Goal: Task Accomplishment & Management: Use online tool/utility

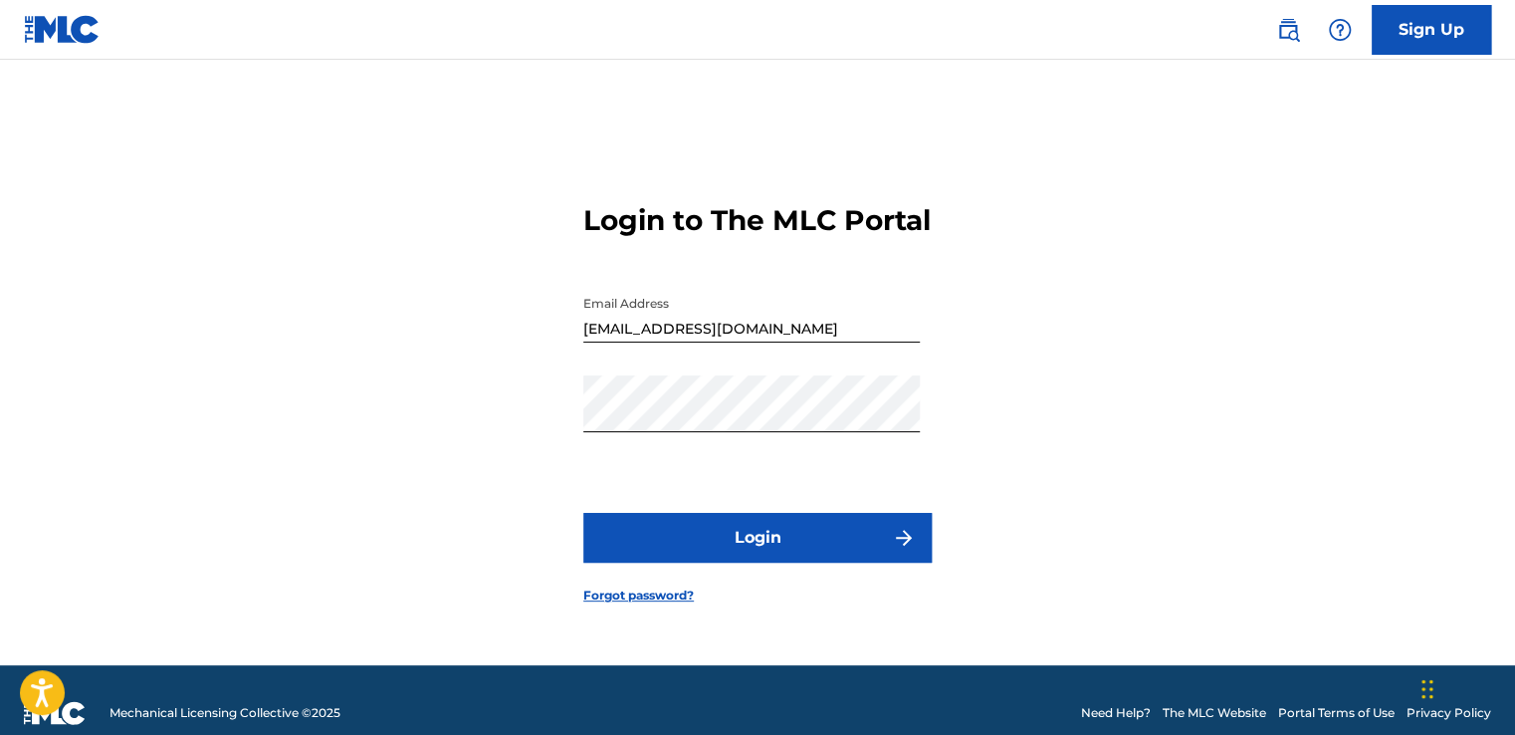
click at [852, 562] on button "Login" at bounding box center [757, 538] width 348 height 50
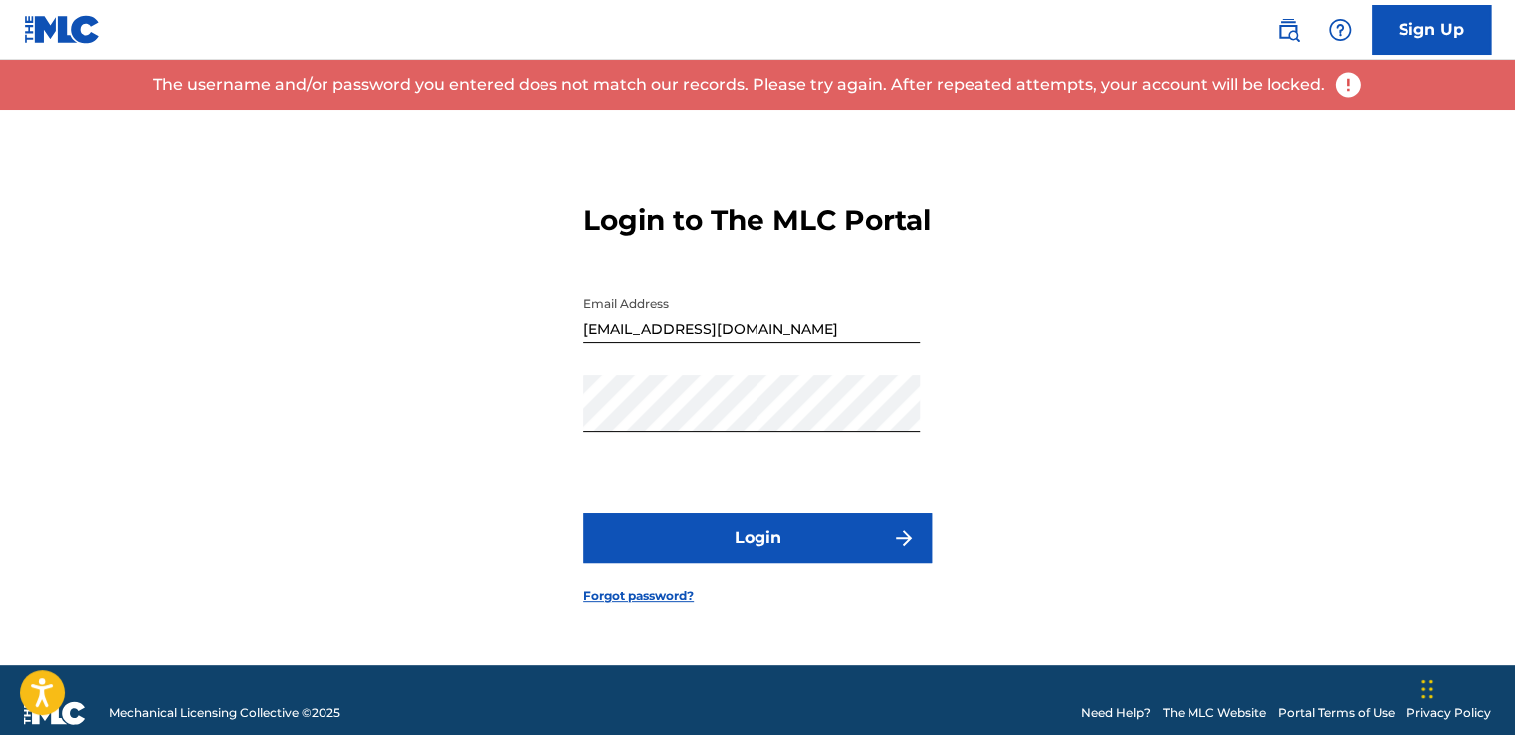
click at [661, 604] on link "Forgot password?" at bounding box center [638, 595] width 110 height 18
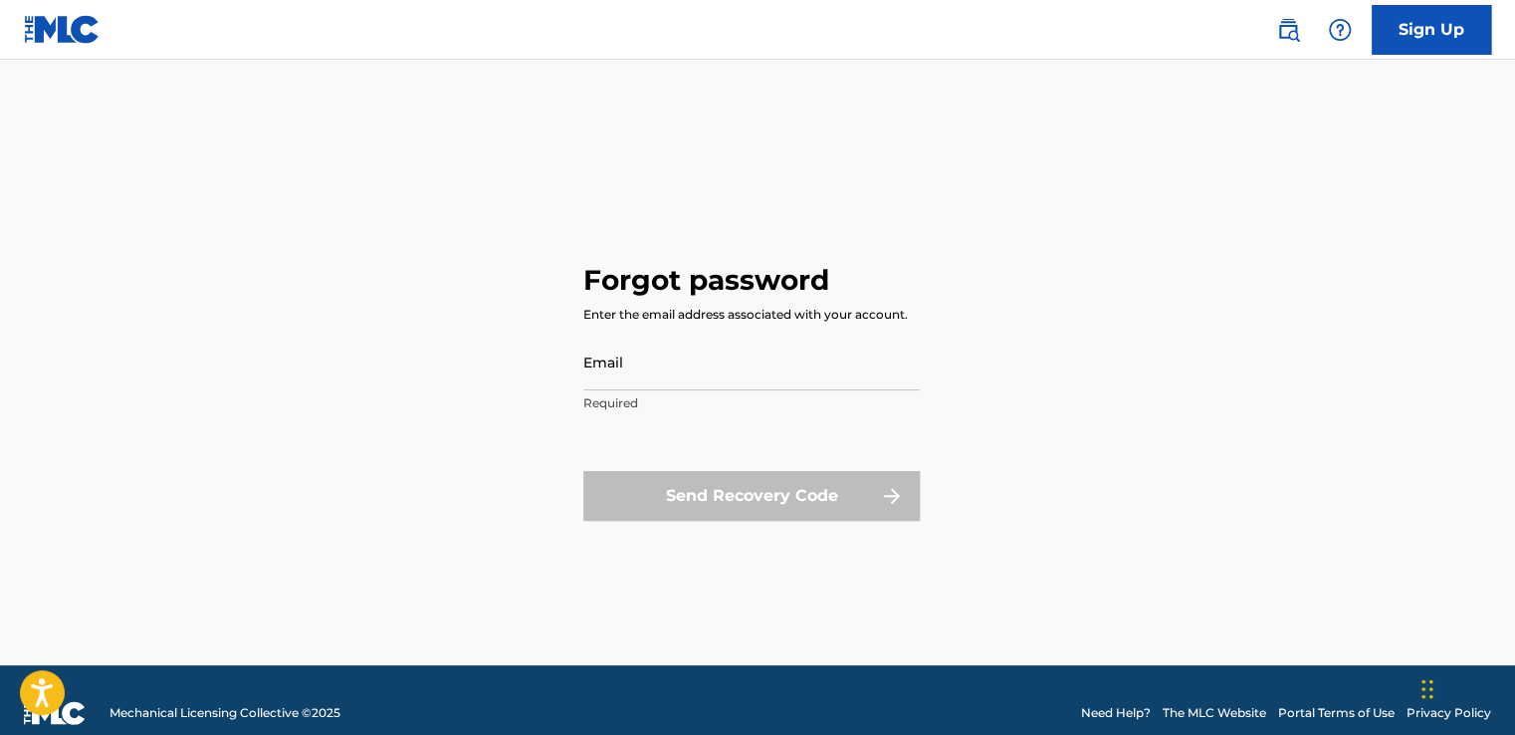
click at [711, 410] on p "Required" at bounding box center [751, 403] width 336 height 18
click at [693, 395] on p "Required" at bounding box center [751, 403] width 336 height 18
click at [684, 376] on input "Email" at bounding box center [751, 361] width 336 height 57
type input "[EMAIL_ADDRESS][DOMAIN_NAME]"
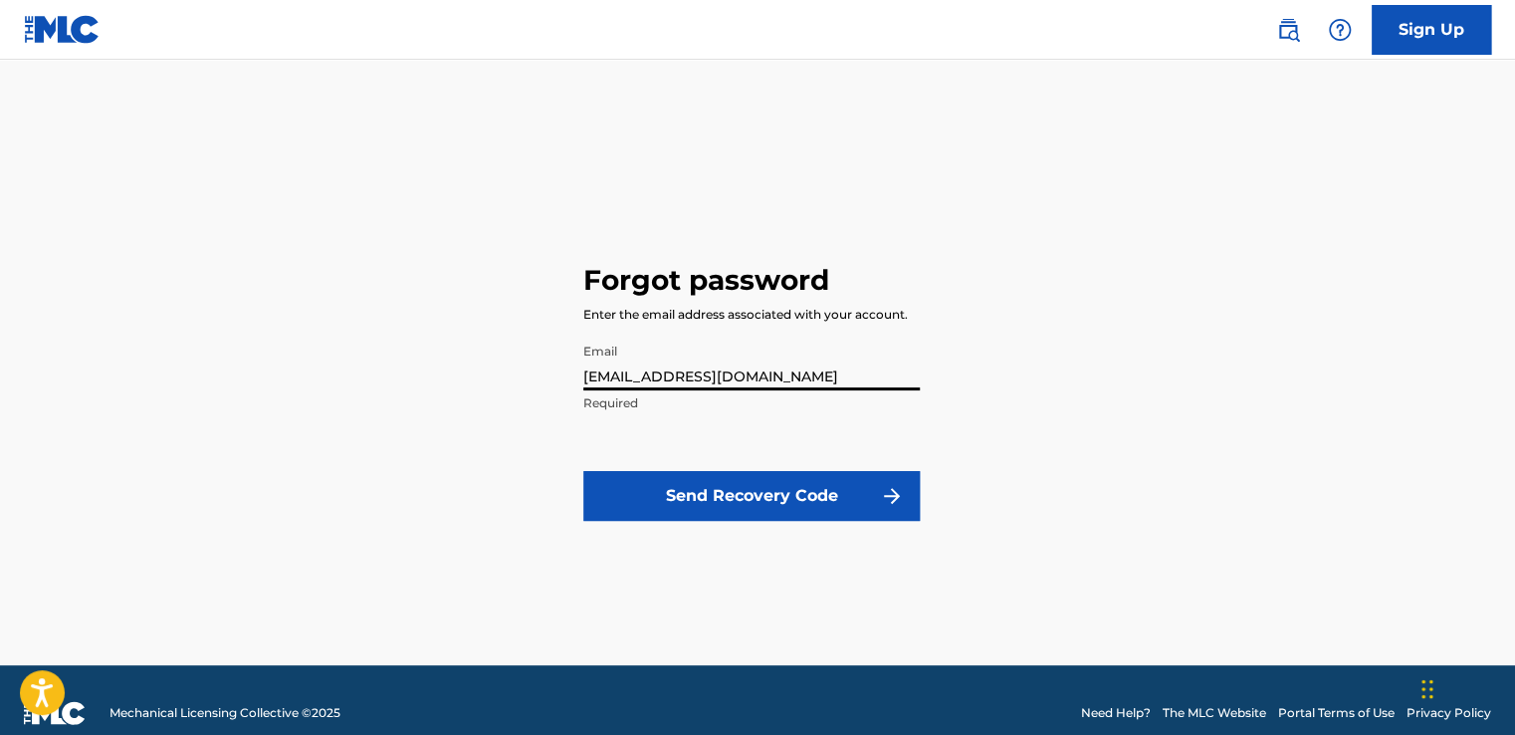
click at [701, 492] on button "Send Recovery Code" at bounding box center [751, 496] width 336 height 50
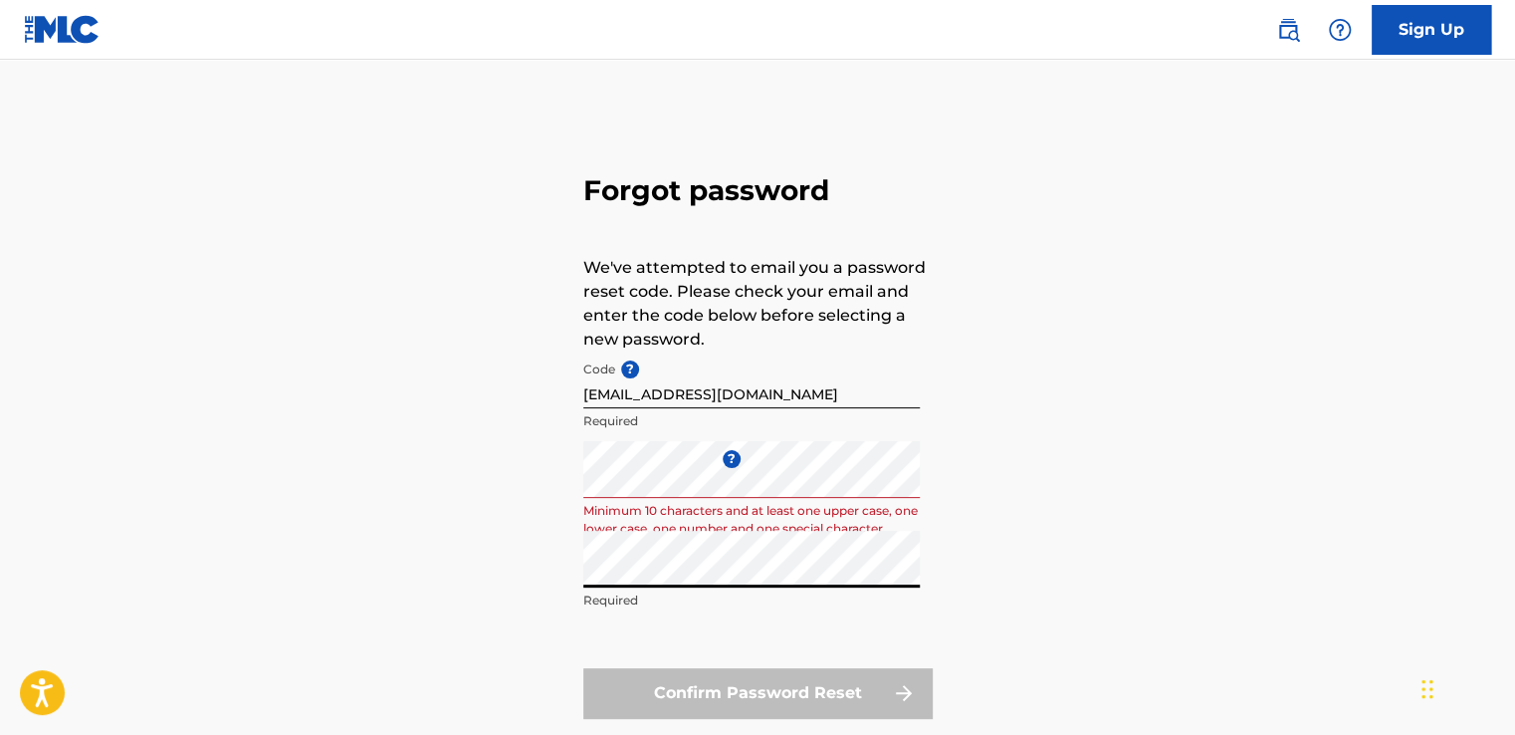
click at [1095, 537] on div "Forgot password We've attempted to email you a password reset code. Please chec…" at bounding box center [758, 441] width 1394 height 664
click at [657, 589] on div "Repeat the password Required" at bounding box center [751, 576] width 336 height 90
click at [603, 499] on div "Enter a new password ? Minimum 10 characters and at least one upper case, one l…" at bounding box center [751, 486] width 336 height 90
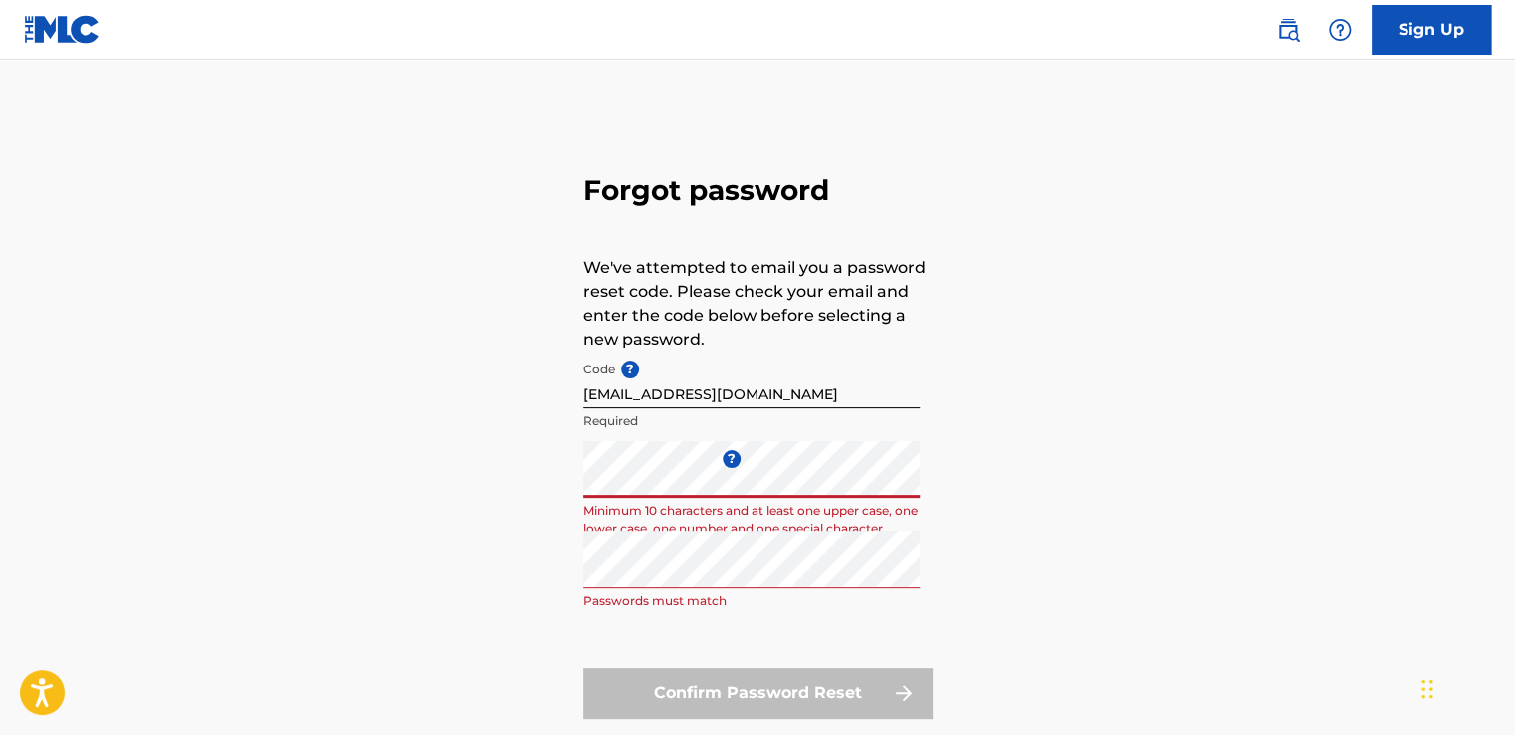
click at [1035, 341] on div "Forgot password We've attempted to email you a password reset code. Please chec…" at bounding box center [758, 441] width 1394 height 664
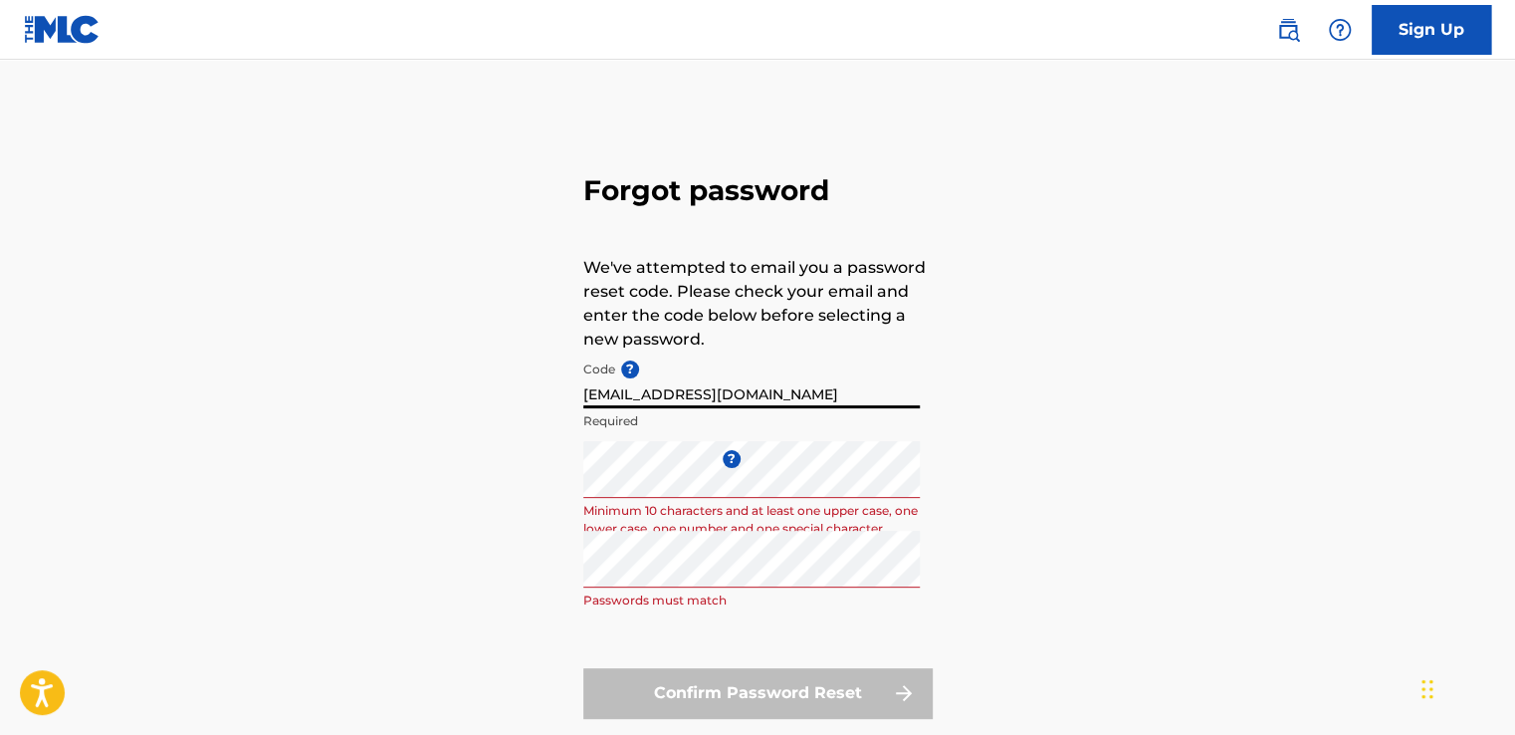
drag, startPoint x: 782, startPoint y: 384, endPoint x: 732, endPoint y: 390, distance: 51.1
click at [772, 388] on input "[EMAIL_ADDRESS][DOMAIN_NAME]" at bounding box center [751, 379] width 336 height 57
drag, startPoint x: 697, startPoint y: 392, endPoint x: 647, endPoint y: 395, distance: 49.9
click at [686, 393] on input "[EMAIL_ADDRESS][DOMAIN_NAME]" at bounding box center [751, 379] width 336 height 57
drag, startPoint x: 647, startPoint y: 395, endPoint x: 619, endPoint y: 396, distance: 27.9
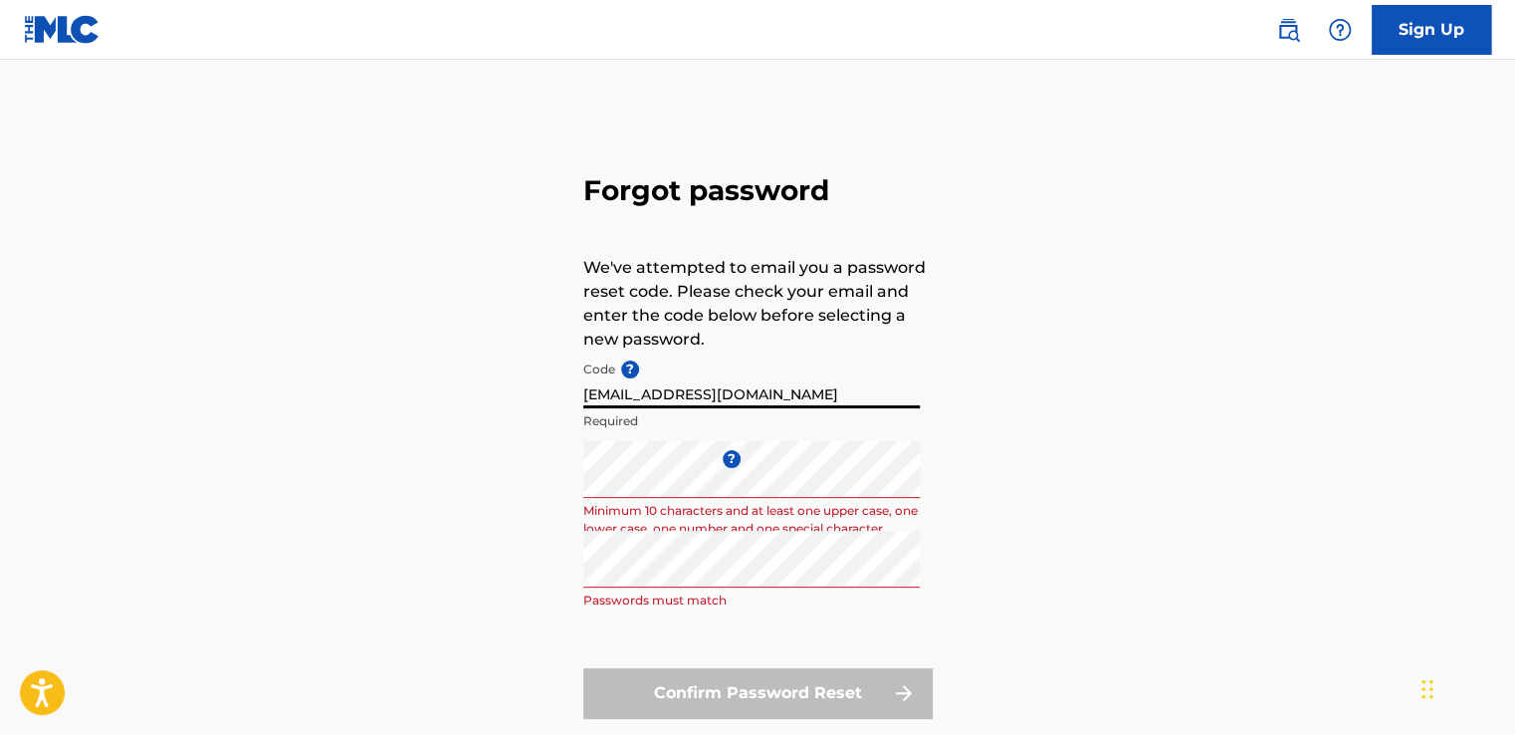
click at [626, 396] on input "[EMAIL_ADDRESS][DOMAIN_NAME]" at bounding box center [751, 379] width 336 height 57
click at [763, 393] on input "[EMAIL_ADDRESS][DOMAIN_NAME]" at bounding box center [751, 379] width 336 height 57
type input "s"
paste input "FP_a2f808b180d705c567c40371287e"
type input "FP_a2f808b180d705c567c40371287e"
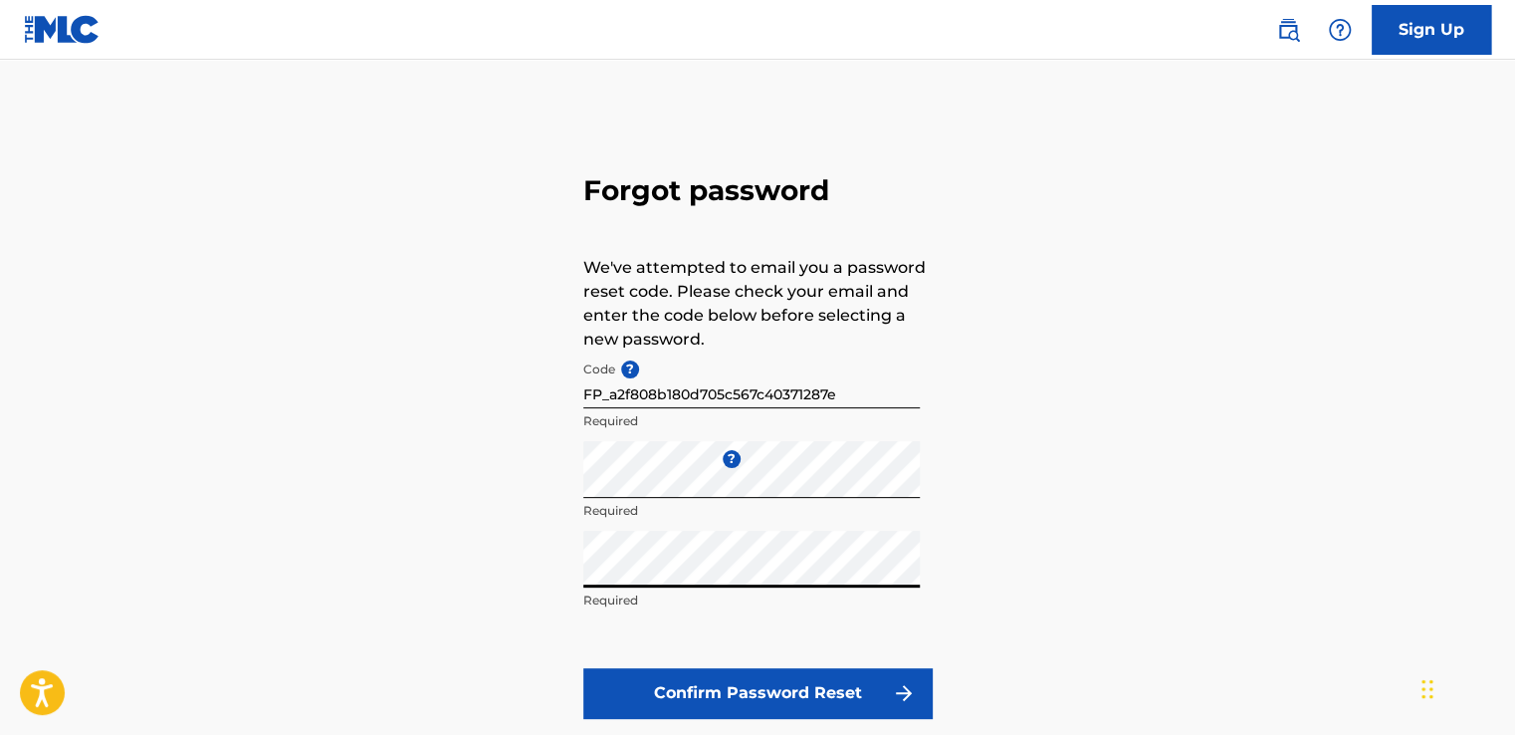
click at [725, 683] on button "Confirm Password Reset" at bounding box center [757, 693] width 348 height 50
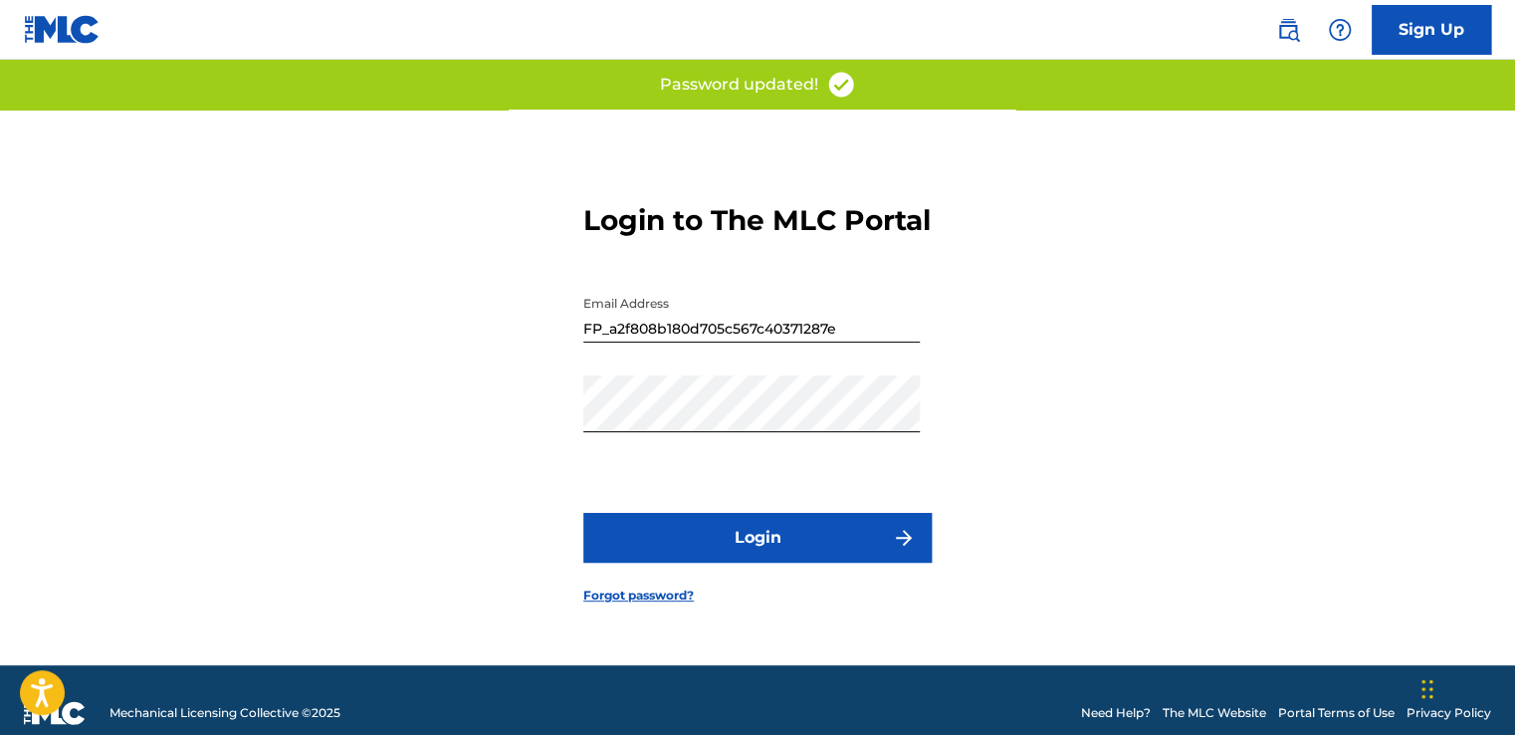
click at [807, 547] on button "Login" at bounding box center [757, 538] width 348 height 50
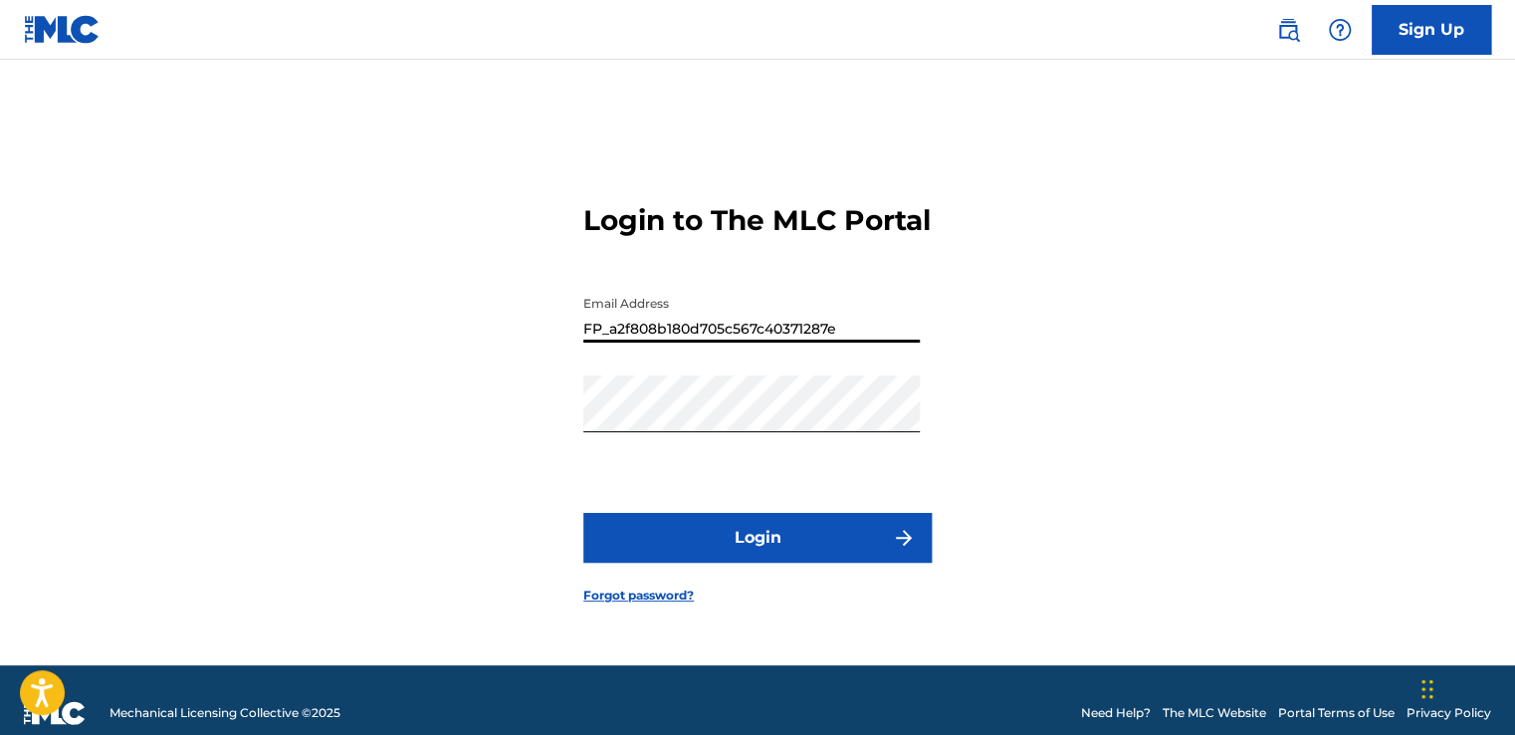
drag, startPoint x: 831, startPoint y: 343, endPoint x: 696, endPoint y: 347, distance: 135.4
click at [696, 342] on input "FP_a2f808b180d705c567c40371287e" at bounding box center [751, 314] width 336 height 57
type input "[EMAIL_ADDRESS][DOMAIN_NAME]"
click at [706, 549] on button "Login" at bounding box center [757, 538] width 348 height 50
click at [593, 555] on button "Login" at bounding box center [757, 538] width 348 height 50
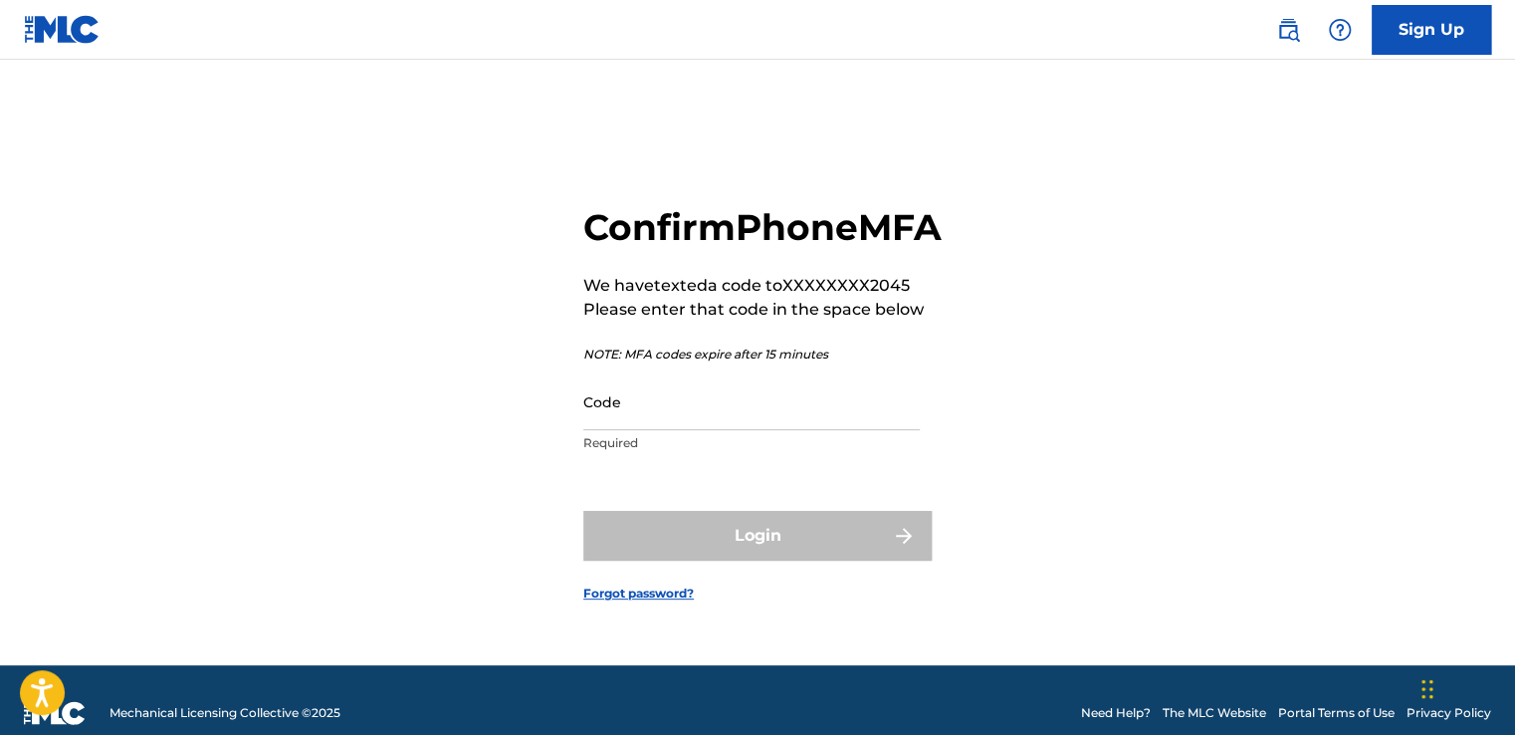
click at [653, 430] on input "Code" at bounding box center [751, 401] width 336 height 57
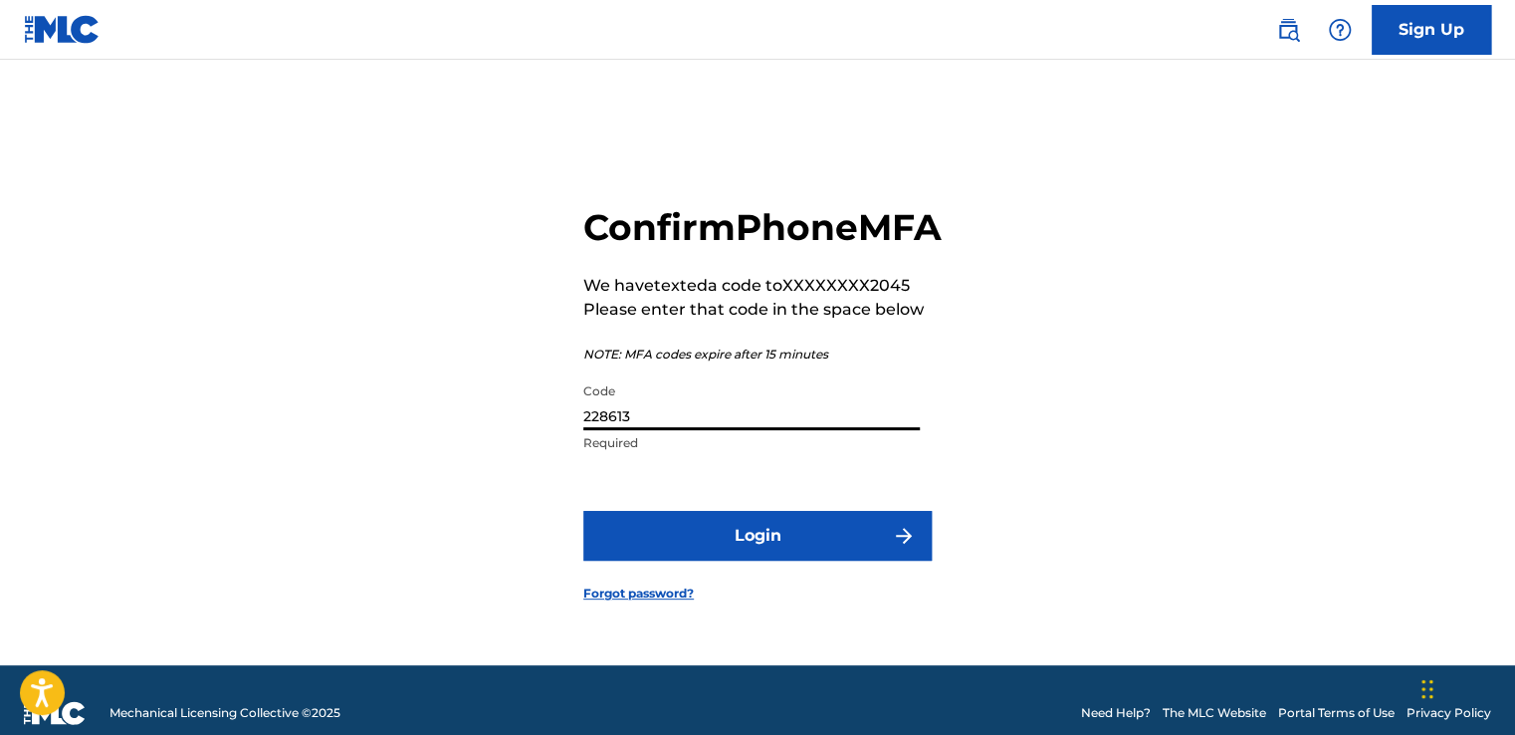
type input "228613"
click at [691, 554] on button "Login" at bounding box center [757, 536] width 348 height 50
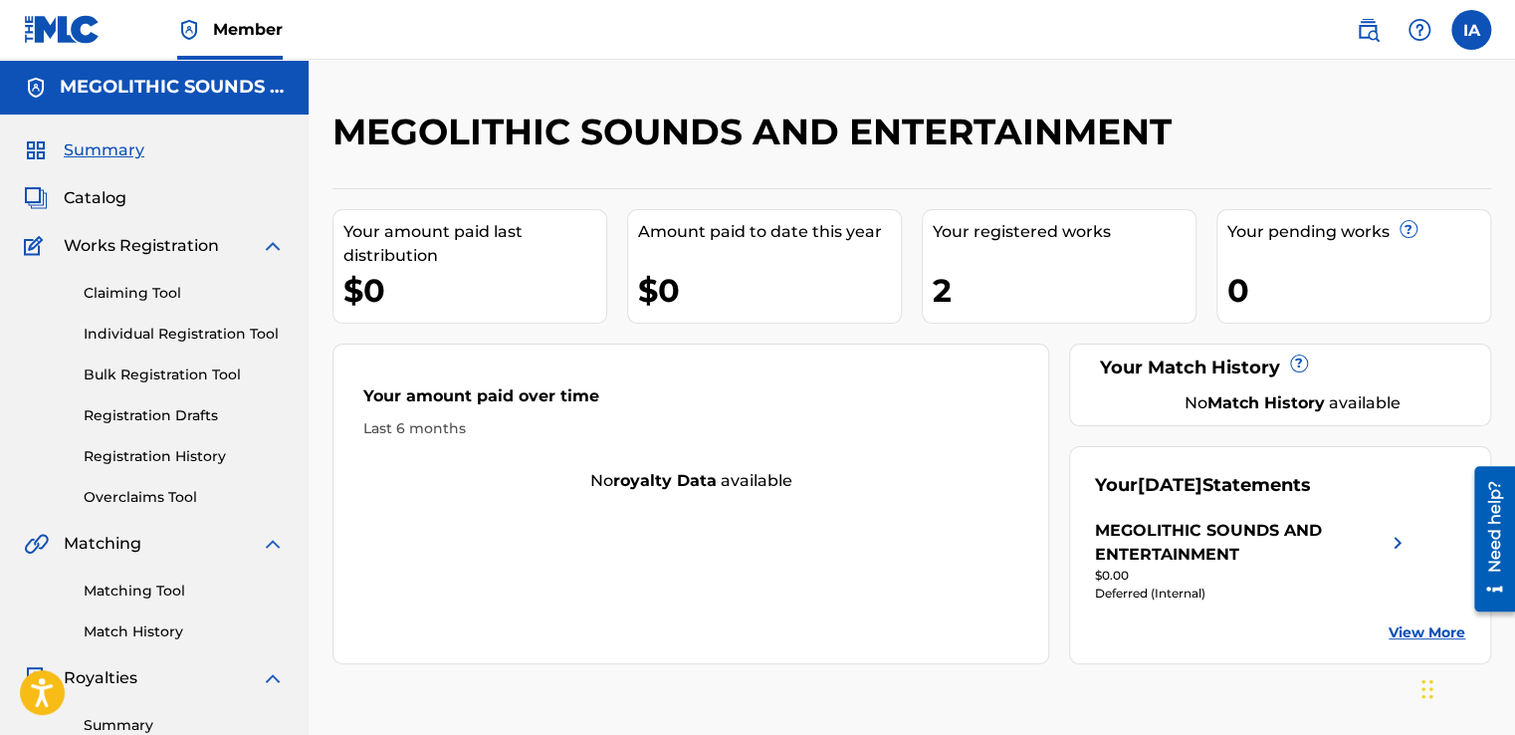
click at [139, 286] on link "Claiming Tool" at bounding box center [184, 293] width 201 height 21
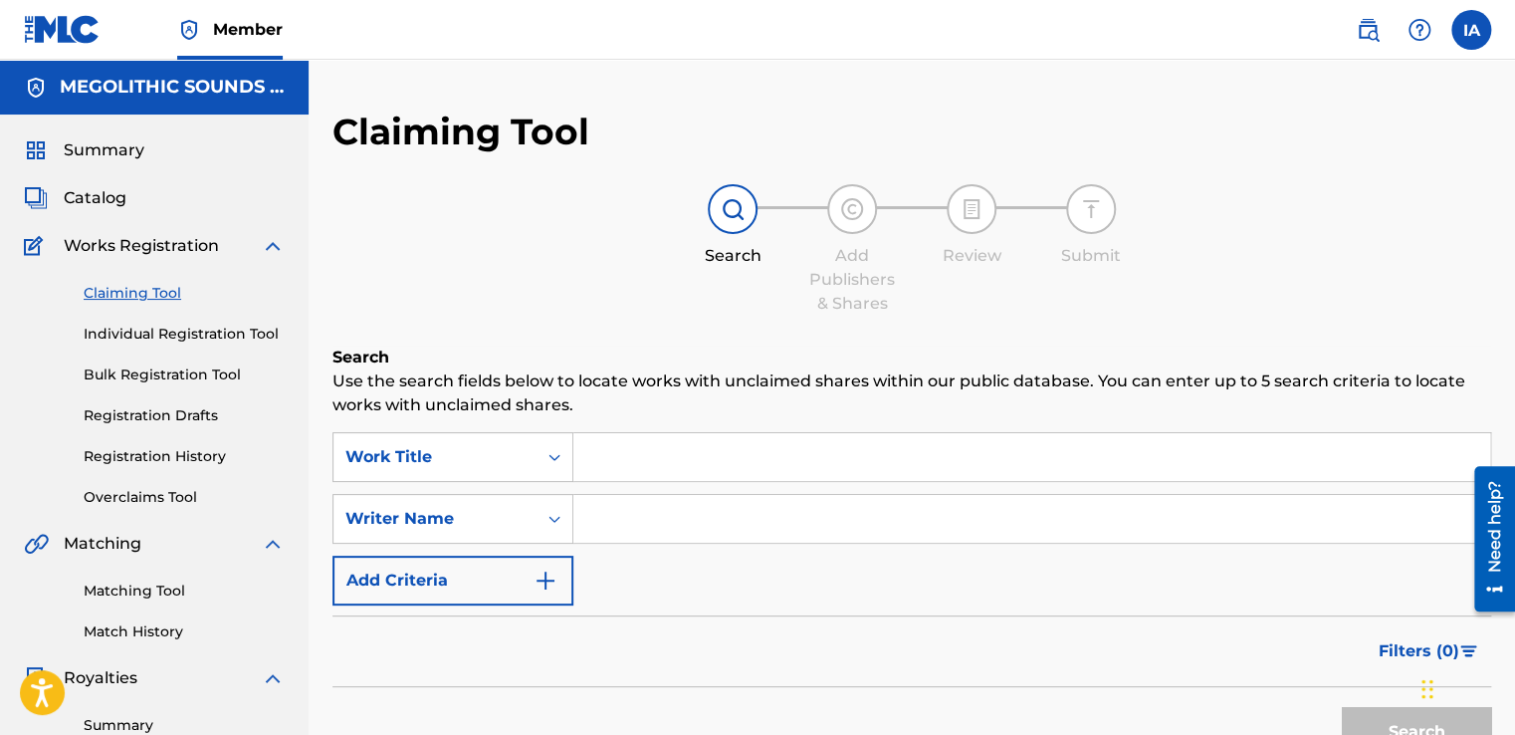
click at [649, 442] on input "Search Form" at bounding box center [1031, 457] width 917 height 48
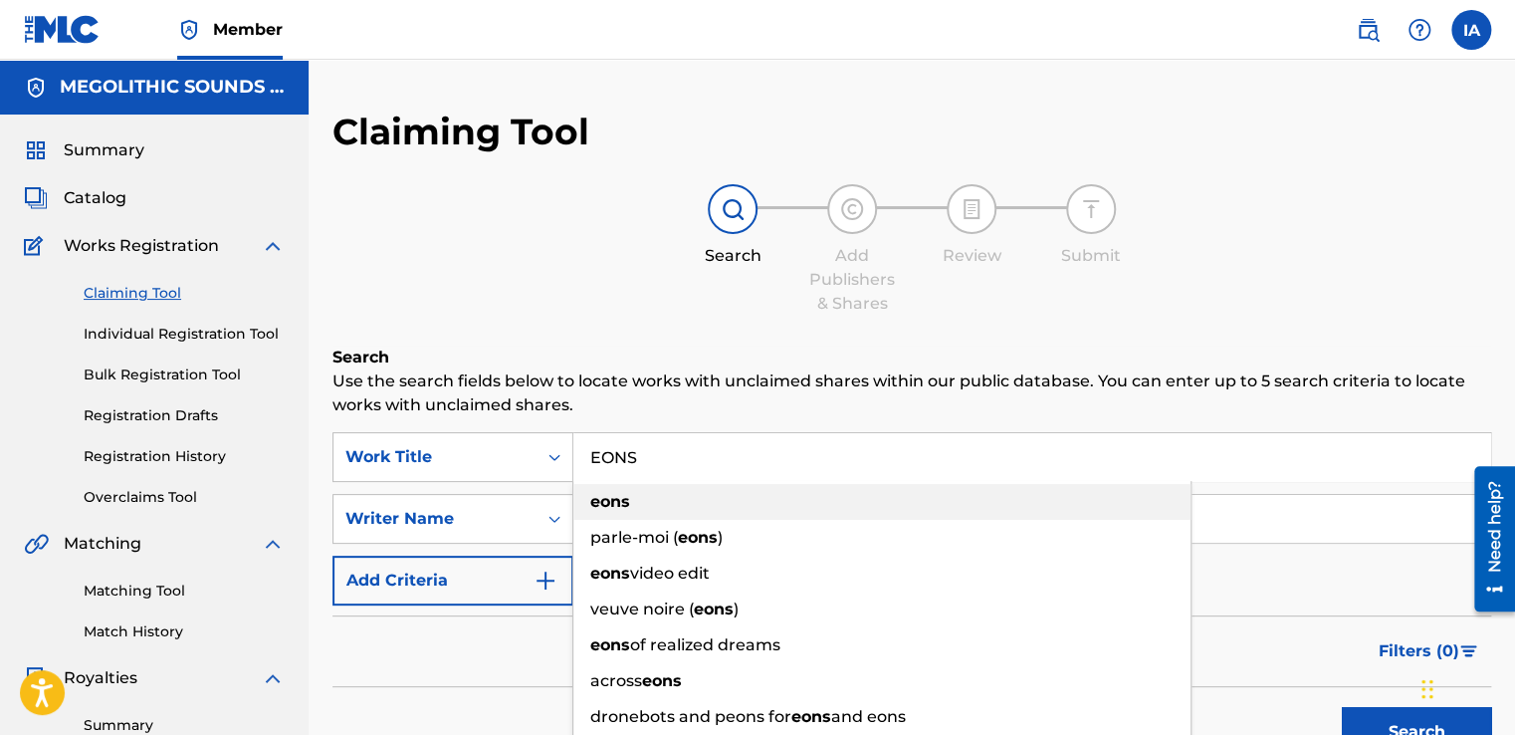
click at [616, 511] on strong "eons" at bounding box center [610, 501] width 40 height 19
type input "eons"
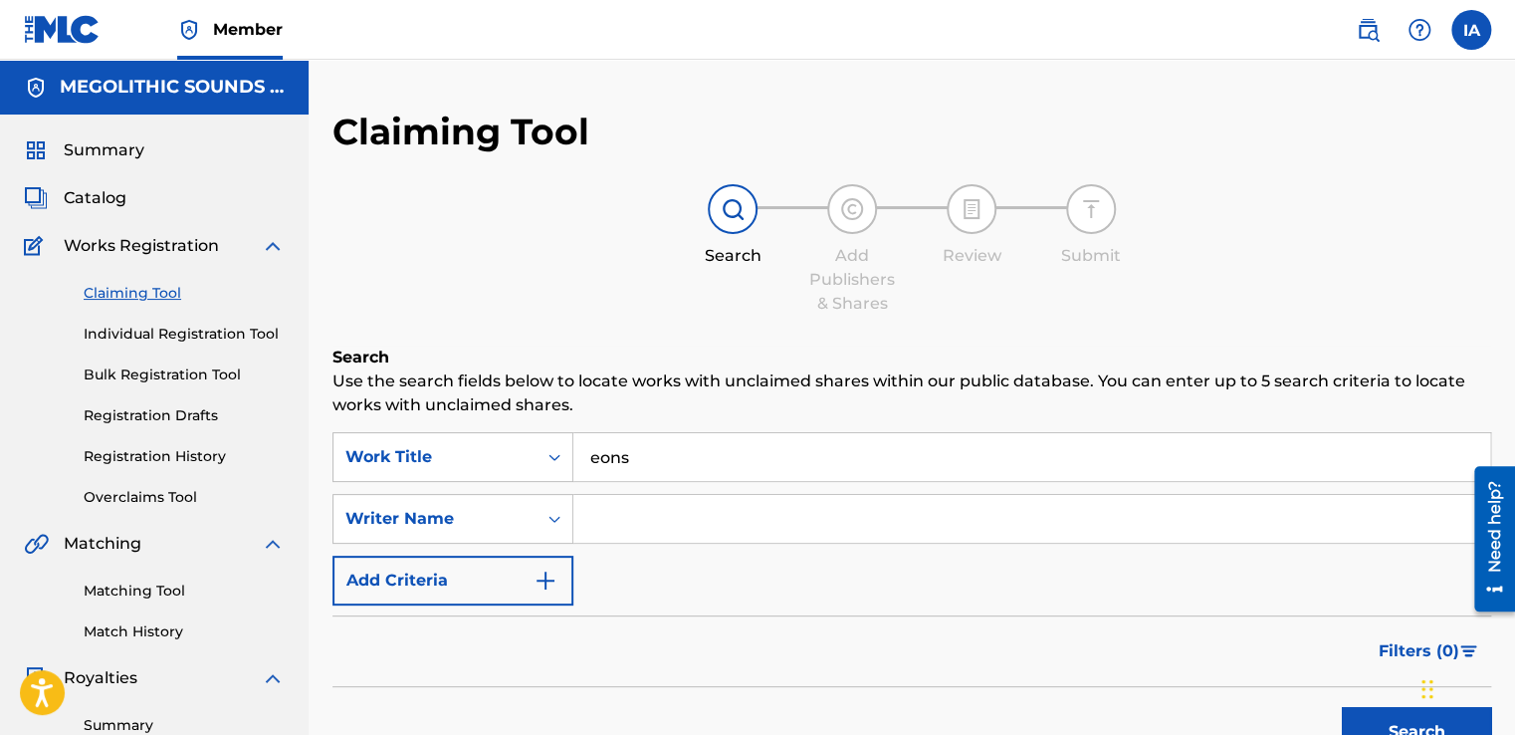
click at [598, 528] on input "Search Form" at bounding box center [1031, 519] width 917 height 48
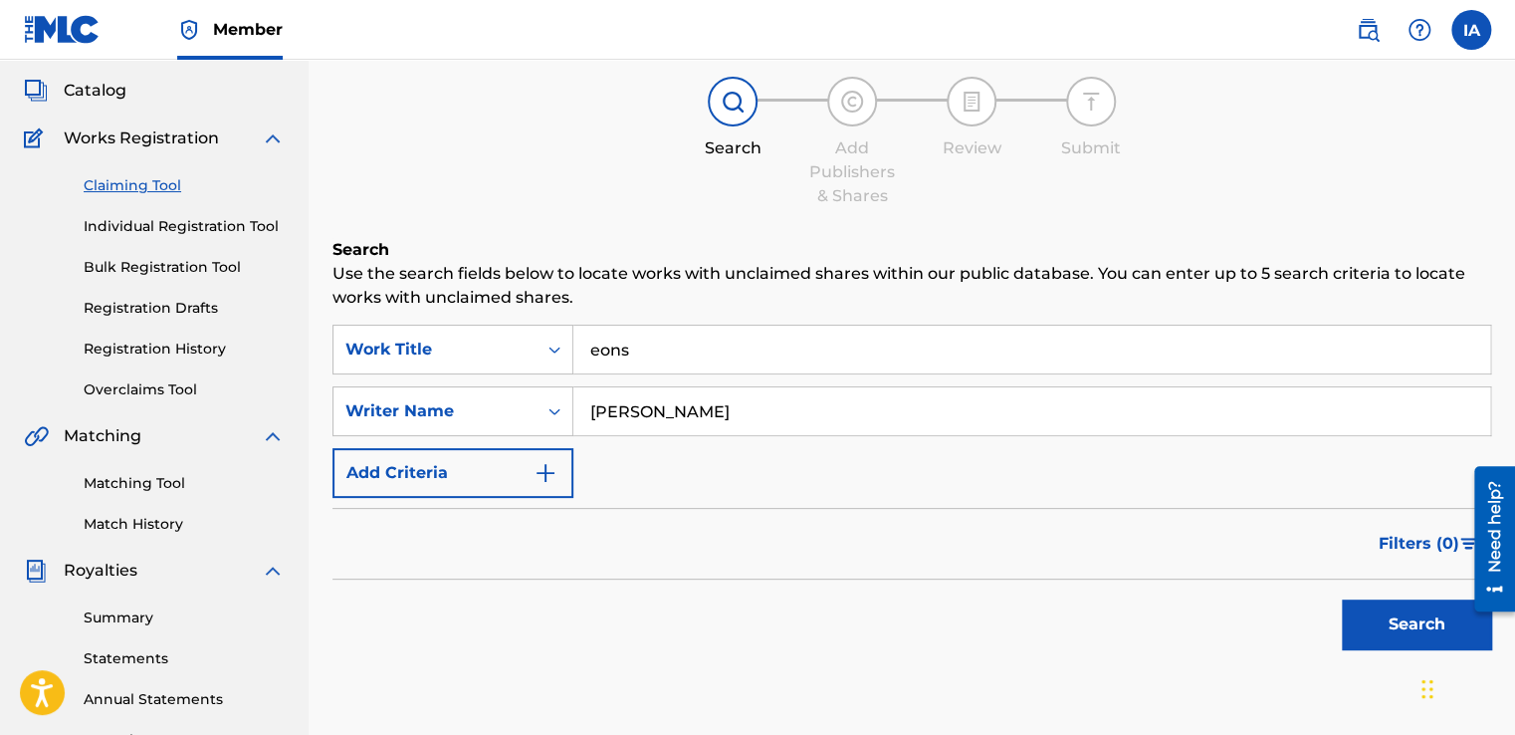
scroll to position [199, 0]
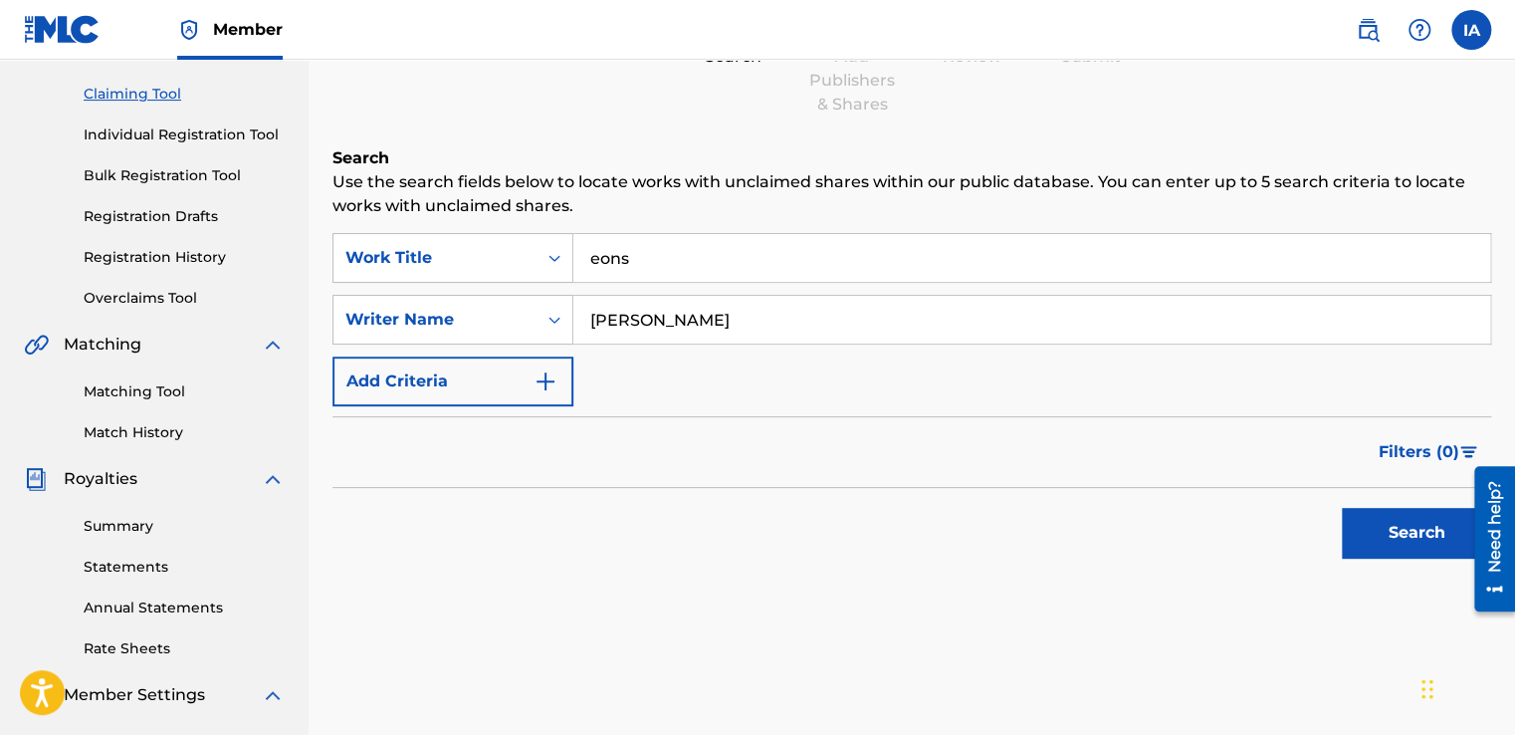
click at [1384, 542] on button "Search" at bounding box center [1416, 533] width 149 height 50
drag, startPoint x: 738, startPoint y: 318, endPoint x: 685, endPoint y: 321, distance: 52.8
click at [720, 321] on input "[PERSON_NAME]" at bounding box center [1031, 320] width 917 height 48
drag, startPoint x: 617, startPoint y: 321, endPoint x: 589, endPoint y: 317, distance: 28.2
click at [589, 317] on input "[PERSON_NAME]" at bounding box center [1031, 320] width 917 height 48
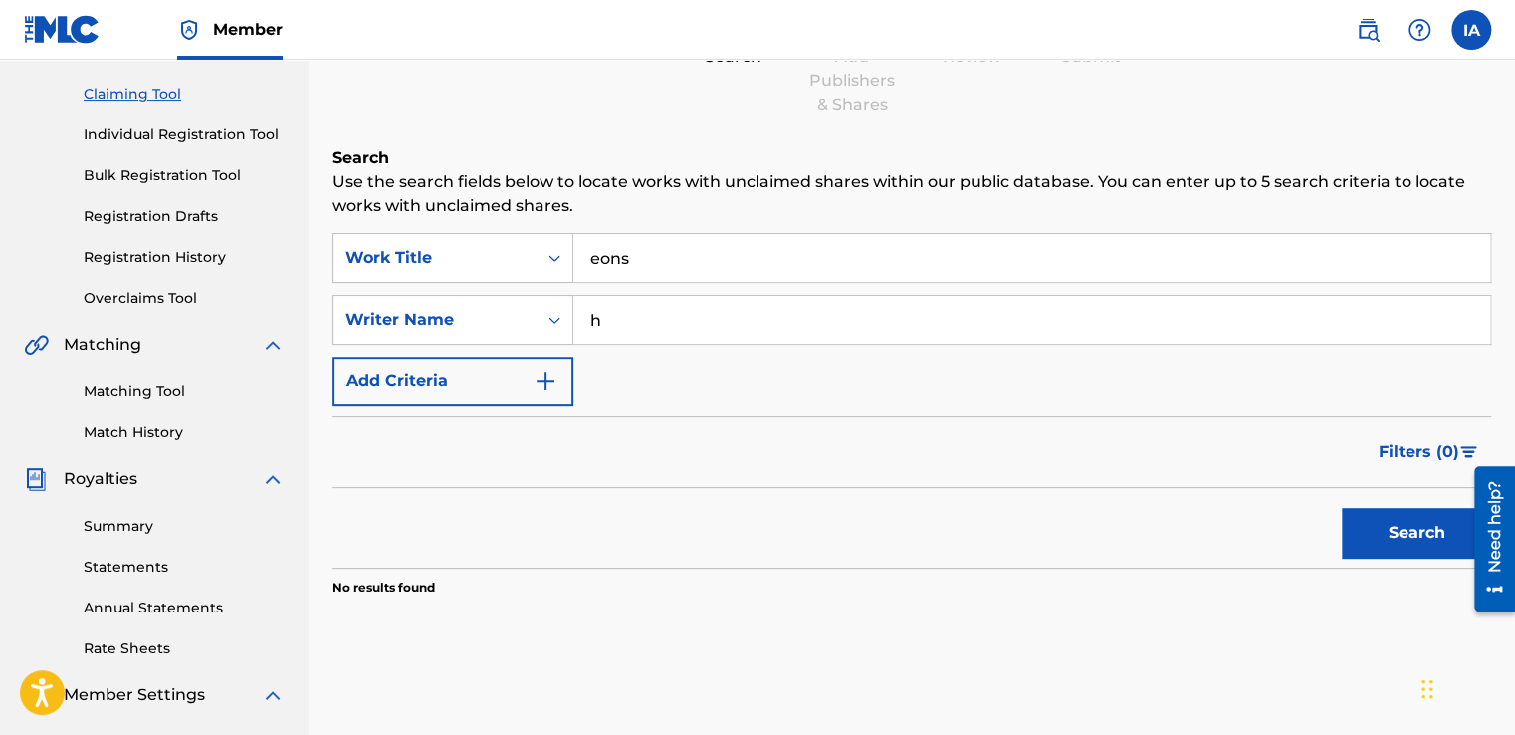
type input "h"
type input "mute diver"
click at [1378, 540] on button "Search" at bounding box center [1416, 533] width 149 height 50
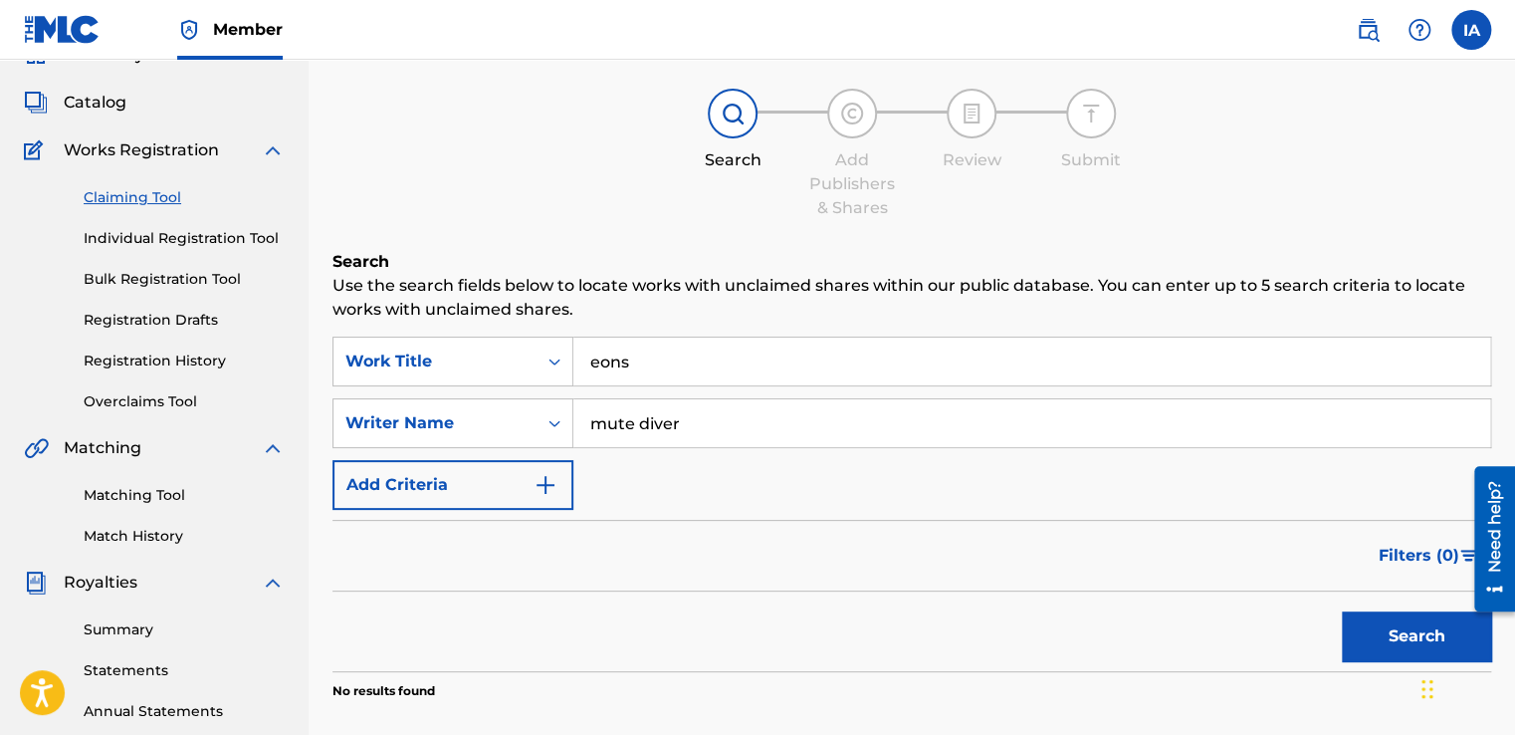
scroll to position [0, 0]
